Goal: Navigation & Orientation: Find specific page/section

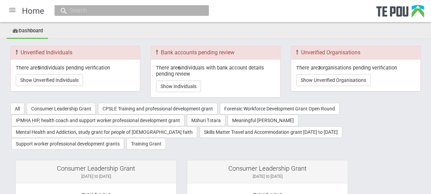
click at [14, 12] on div at bounding box center [12, 10] width 16 height 16
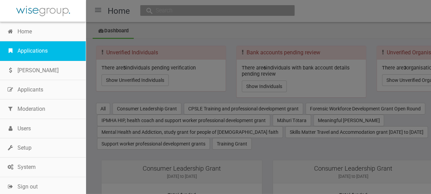
click at [33, 46] on link "Applications" at bounding box center [43, 50] width 86 height 19
